Goal: Navigation & Orientation: Find specific page/section

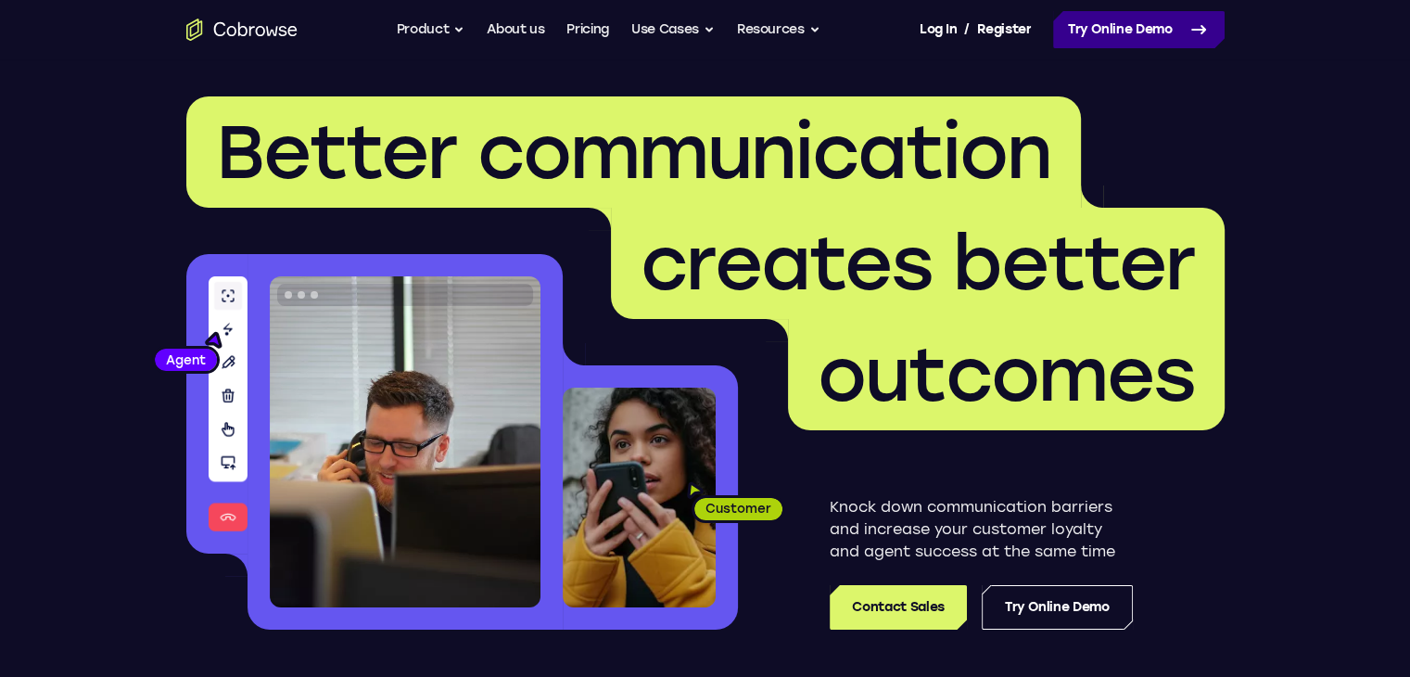
click at [1201, 19] on icon at bounding box center [1199, 30] width 22 height 22
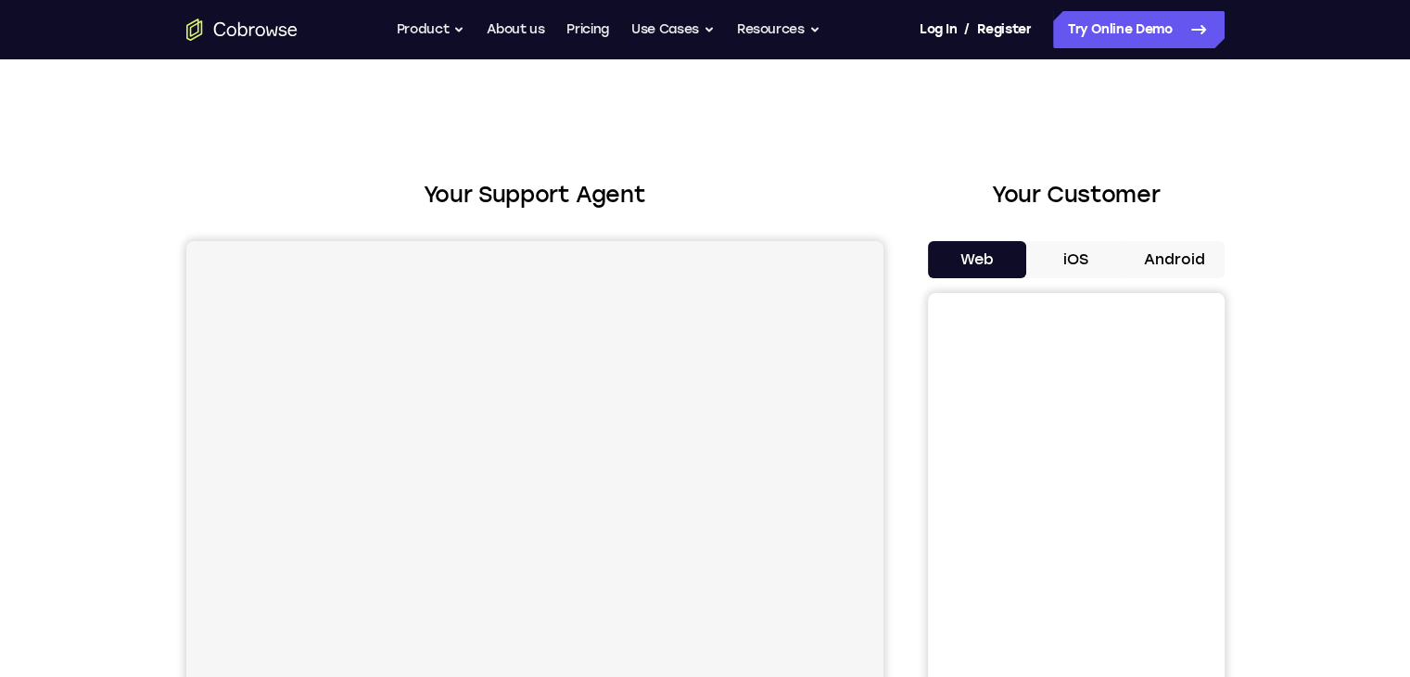
click at [1202, 252] on button "Android" at bounding box center [1174, 259] width 99 height 37
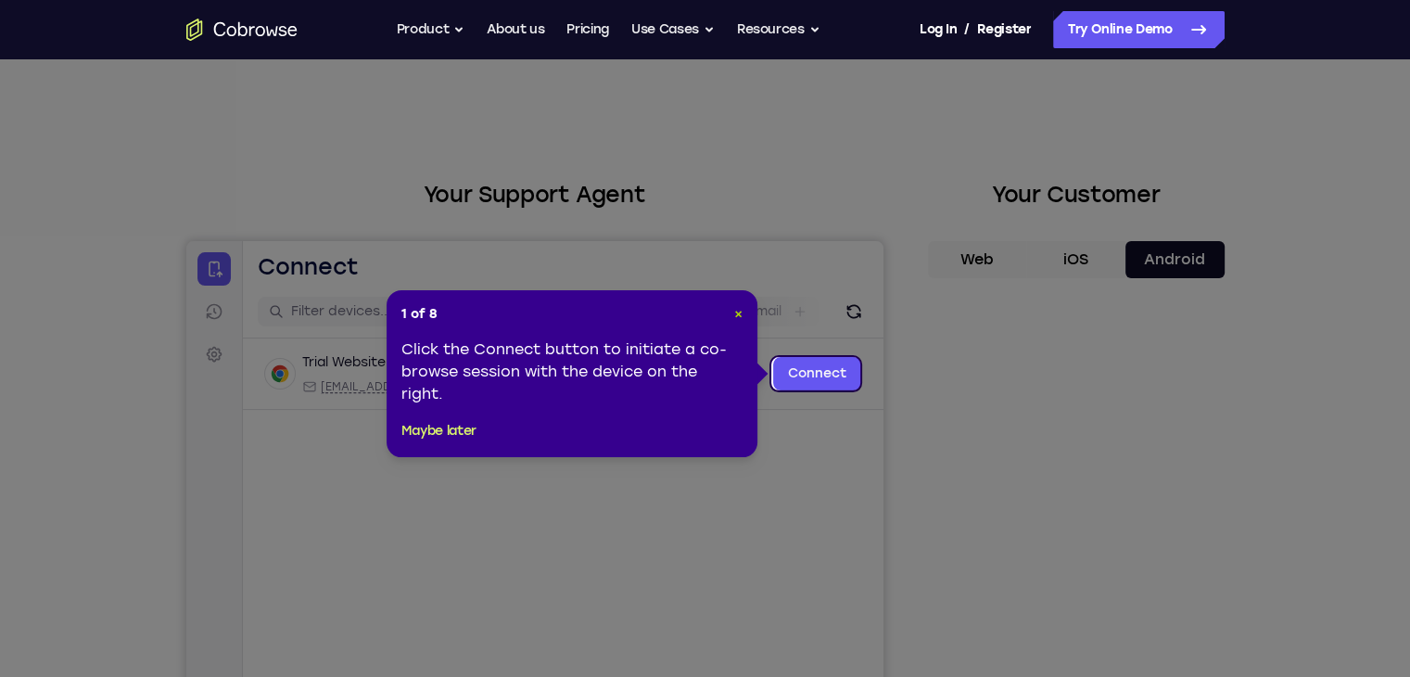
click at [735, 316] on span "×" at bounding box center [738, 314] width 8 height 16
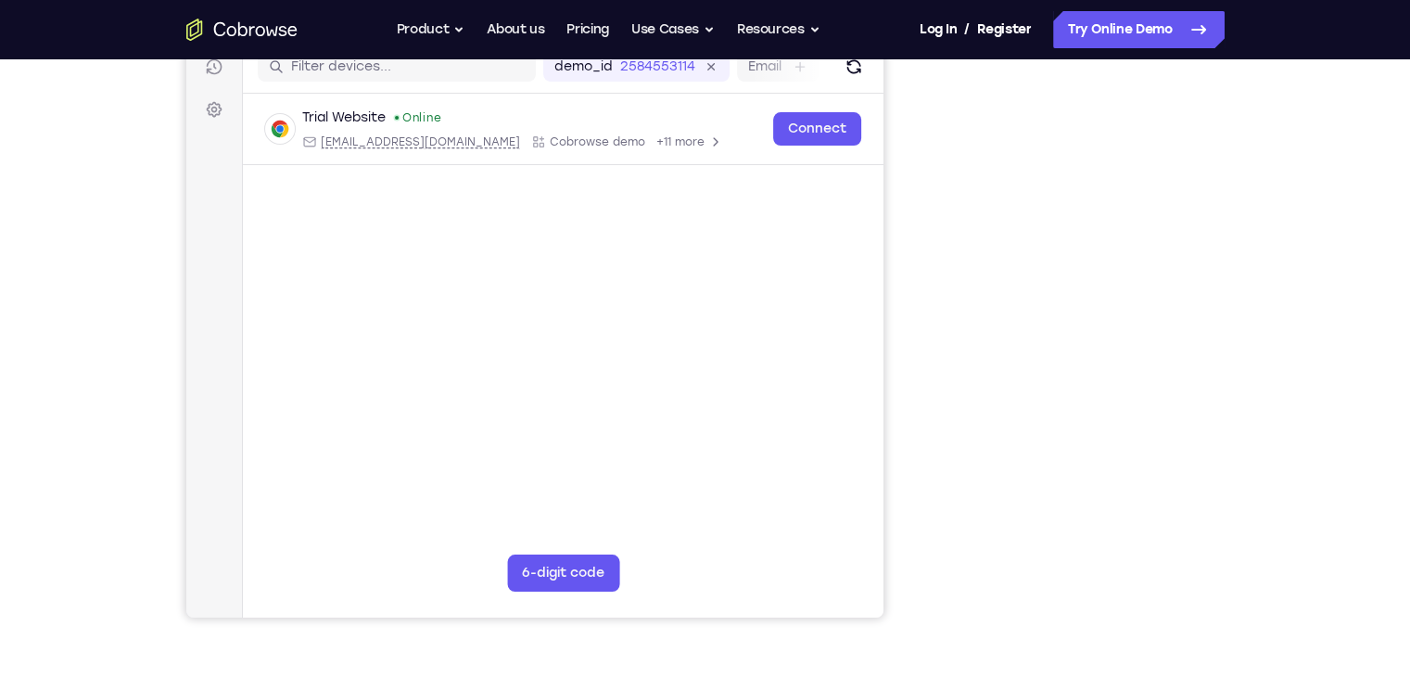
scroll to position [245, 0]
